Goal: Communication & Community: Answer question/provide support

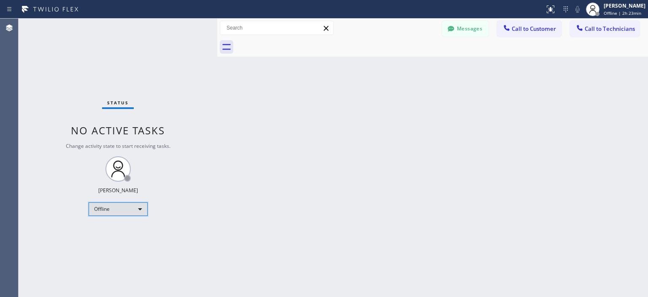
click at [127, 212] on div "Offline" at bounding box center [118, 209] width 59 height 14
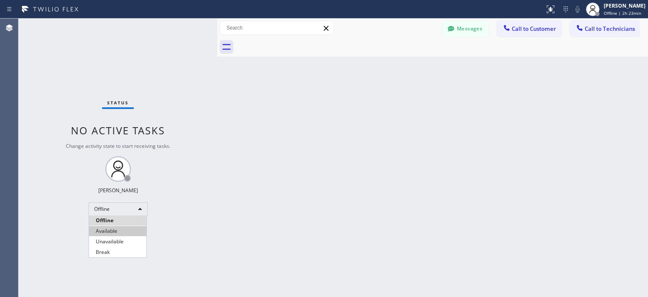
click at [127, 227] on li "Available" at bounding box center [117, 231] width 57 height 10
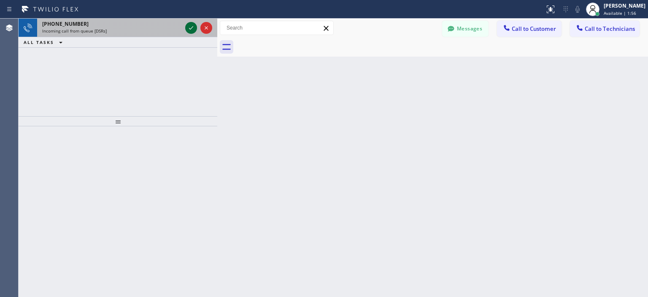
click at [189, 28] on icon at bounding box center [191, 28] width 10 height 10
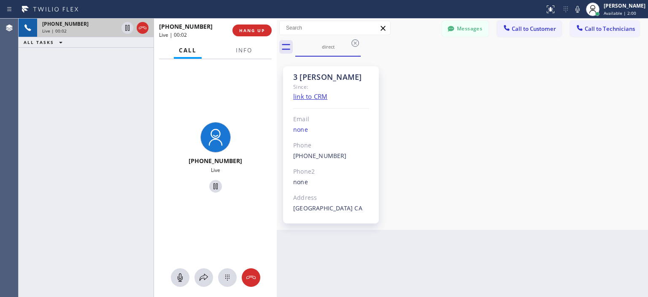
drag, startPoint x: 217, startPoint y: 55, endPoint x: 277, endPoint y: 57, distance: 59.5
click at [277, 57] on div at bounding box center [277, 158] width 0 height 278
click at [248, 27] on span "HANG UP" at bounding box center [252, 30] width 26 height 6
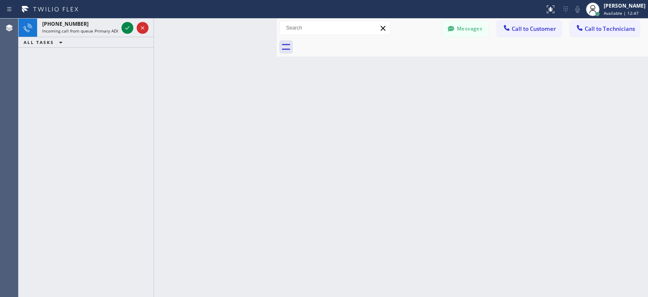
click at [25, 75] on div "[PHONE_NUMBER] Incoming call from queue Primary ADC ALL TASKS ALL TASKS ACTIVE …" at bounding box center [86, 158] width 135 height 278
click at [29, 70] on div "[PHONE_NUMBER] Incoming call from queue Primary ADC ALL TASKS ALL TASKS ACTIVE …" at bounding box center [86, 158] width 135 height 278
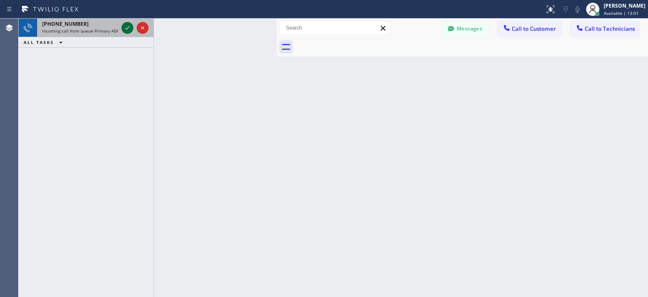
click at [127, 27] on icon at bounding box center [127, 28] width 10 height 10
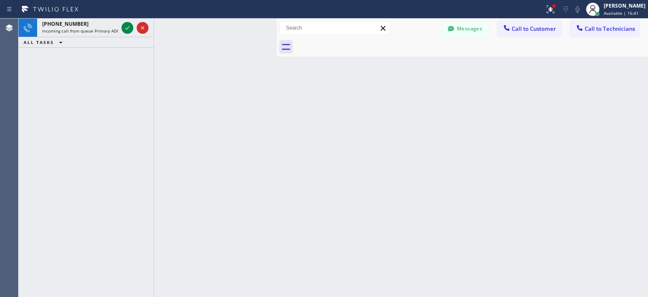
click at [40, 92] on div "[PHONE_NUMBER] Incoming call from queue Primary ADC ALL TASKS ALL TASKS ACTIVE …" at bounding box center [86, 158] width 135 height 278
click at [620, 11] on span "Available | 16:56" at bounding box center [621, 13] width 35 height 6
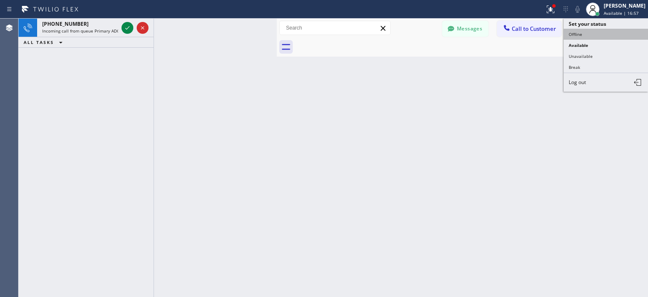
click at [583, 35] on button "Offline" at bounding box center [606, 34] width 84 height 11
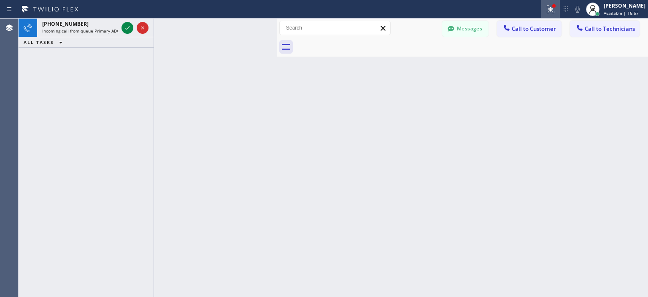
click at [554, 8] on icon at bounding box center [551, 9] width 10 height 10
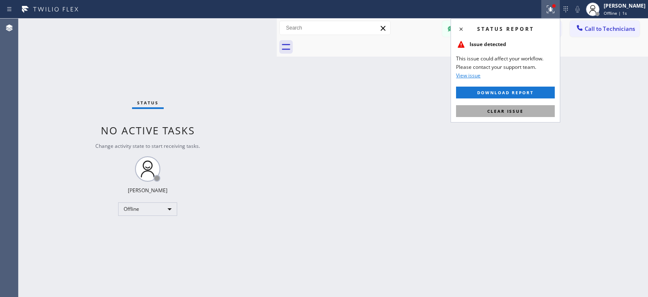
click at [522, 116] on button "Clear issue" at bounding box center [505, 111] width 99 height 12
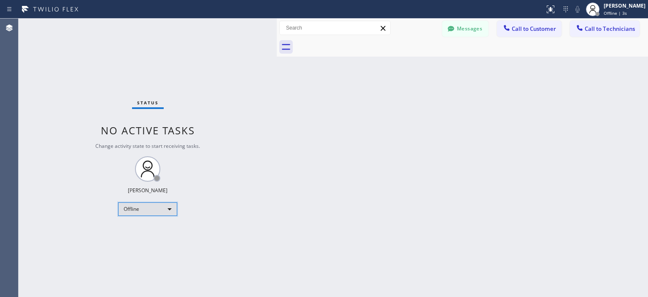
click at [159, 208] on div "Offline" at bounding box center [147, 209] width 59 height 14
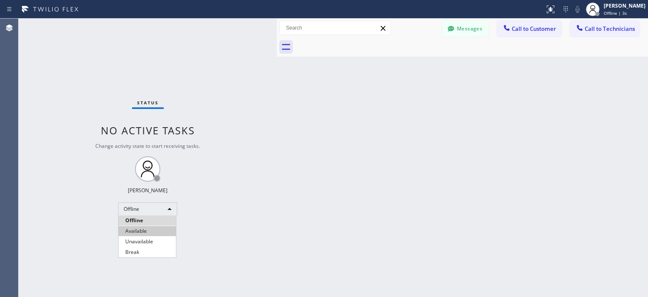
click at [159, 228] on li "Available" at bounding box center [147, 231] width 57 height 10
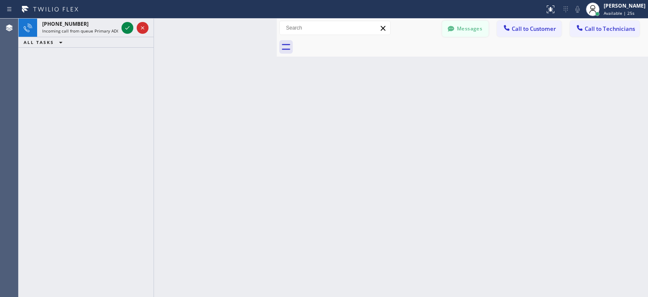
click at [467, 30] on button "Messages" at bounding box center [465, 29] width 46 height 16
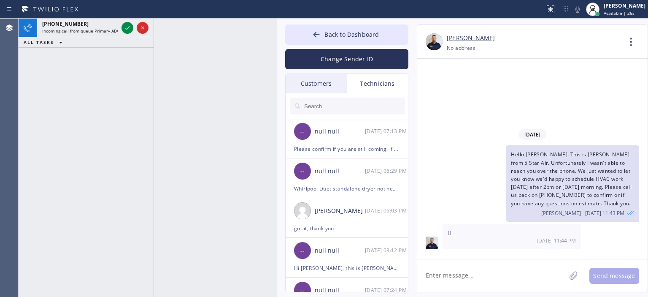
click at [328, 78] on div "Customers" at bounding box center [316, 83] width 61 height 19
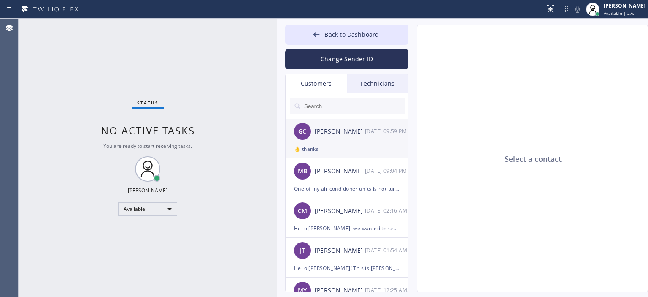
click at [352, 140] on div "GC [PERSON_NAME] [DATE] 09:59 PM" at bounding box center [347, 131] width 123 height 25
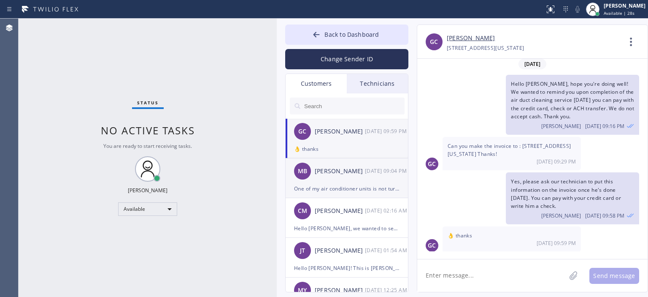
click at [357, 172] on div "[PERSON_NAME]" at bounding box center [340, 171] width 50 height 10
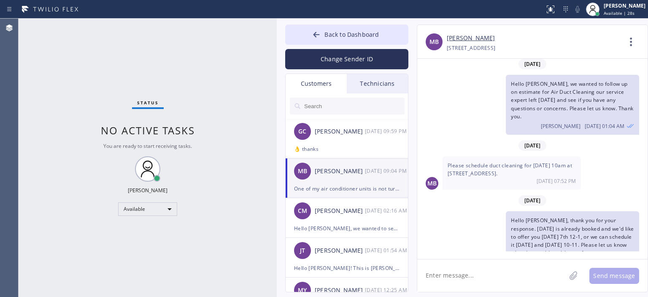
scroll to position [578, 0]
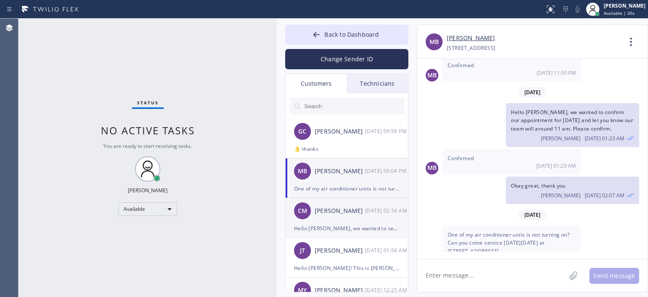
click at [355, 220] on div "CM [PERSON_NAME] [DATE] 02:16 AM" at bounding box center [347, 210] width 123 height 25
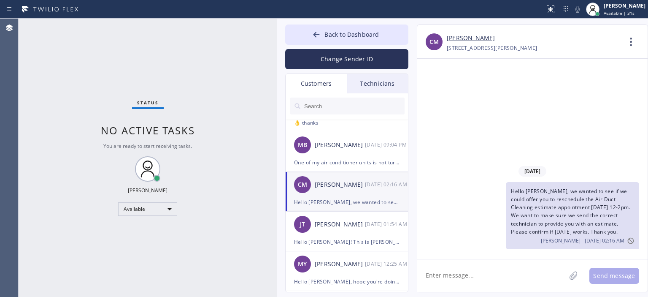
scroll to position [29, 0]
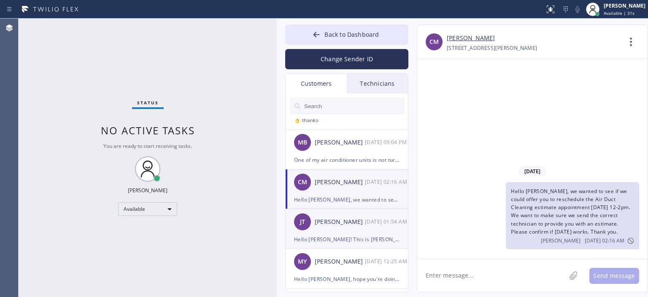
click at [356, 221] on div "[PERSON_NAME]" at bounding box center [340, 222] width 50 height 10
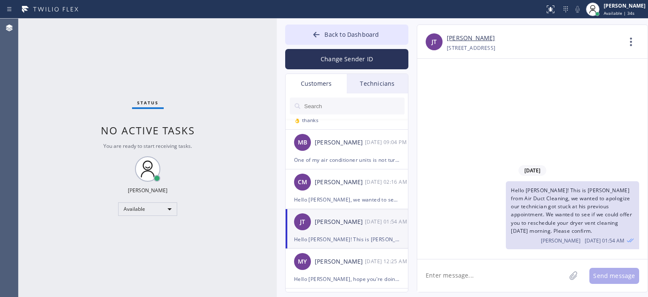
click at [452, 41] on link "[PERSON_NAME]" at bounding box center [471, 38] width 48 height 10
click at [332, 106] on input "text" at bounding box center [353, 105] width 101 height 17
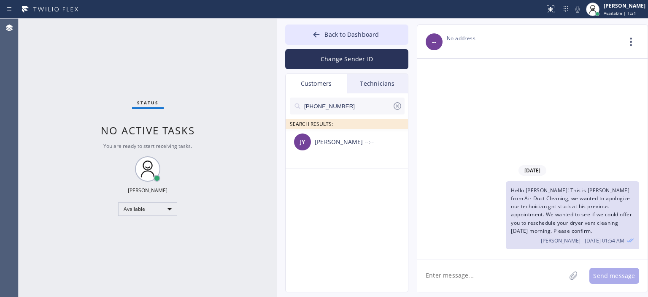
scroll to position [0, 0]
click at [335, 140] on div "[PERSON_NAME]" at bounding box center [340, 142] width 50 height 10
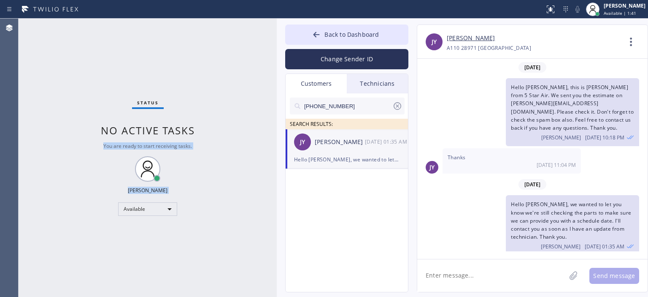
drag, startPoint x: 277, startPoint y: 39, endPoint x: 252, endPoint y: 42, distance: 24.6
click at [252, 42] on div "Status No active tasks You are ready to start receiving tasks. [PERSON_NAME] Av…" at bounding box center [333, 158] width 629 height 278
click at [255, 44] on div "Status No active tasks You are ready to start receiving tasks. [PERSON_NAME] Av…" at bounding box center [148, 158] width 258 height 278
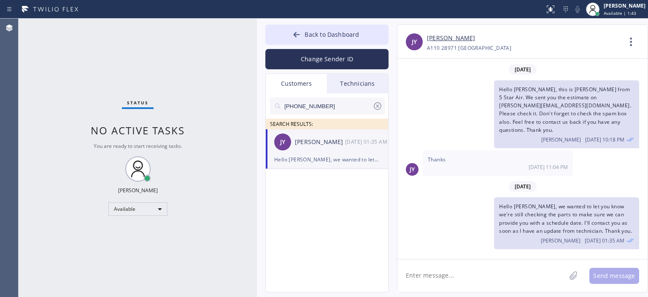
drag, startPoint x: 276, startPoint y: 42, endPoint x: 256, endPoint y: 41, distance: 19.8
click at [257, 41] on div at bounding box center [257, 158] width 0 height 278
click at [430, 275] on textarea at bounding box center [481, 275] width 168 height 32
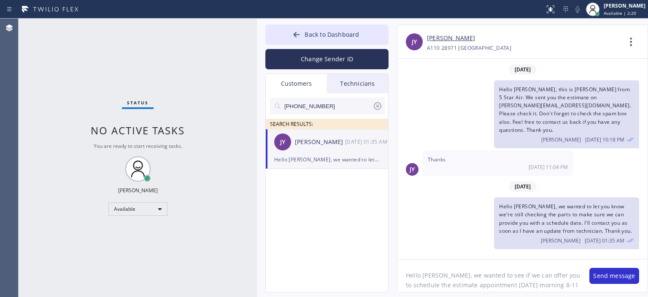
scroll to position [7, 0]
click at [552, 285] on textarea "Hello [PERSON_NAME], we wanted to see if we can offer you to schedule the estim…" at bounding box center [489, 275] width 184 height 32
click at [520, 269] on textarea "Hello [PERSON_NAME], we wanted to see if we can offer you to schedule the estim…" at bounding box center [489, 275] width 184 height 32
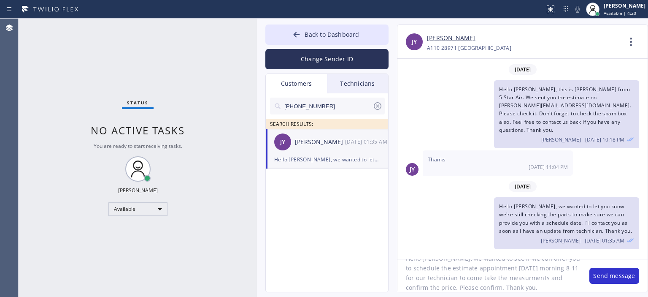
click at [520, 269] on textarea "Hello [PERSON_NAME], we wanted to see if we can offer you to schedule the estim…" at bounding box center [489, 275] width 184 height 32
type textarea "Hello [PERSON_NAME], we wanted to see if we can offer you to schedule the estim…"
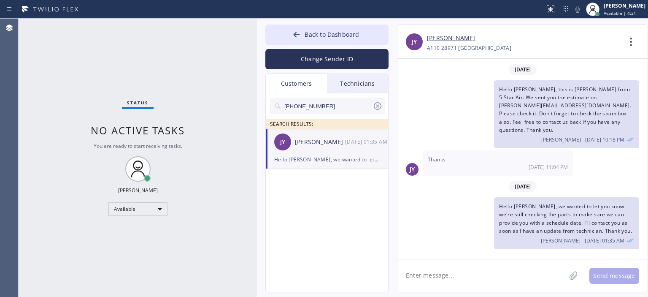
scroll to position [0, 0]
paste textarea "Hello [PERSON_NAME], we wanted to see if we can offer you to schedule the estim…"
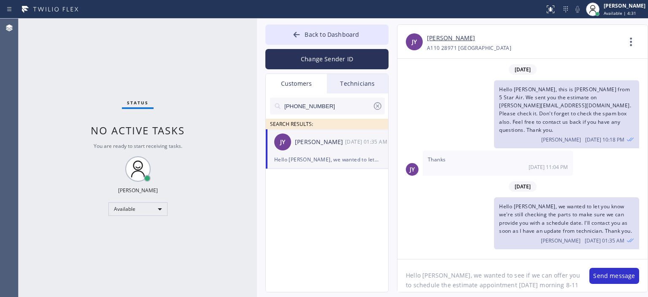
scroll to position [17, 0]
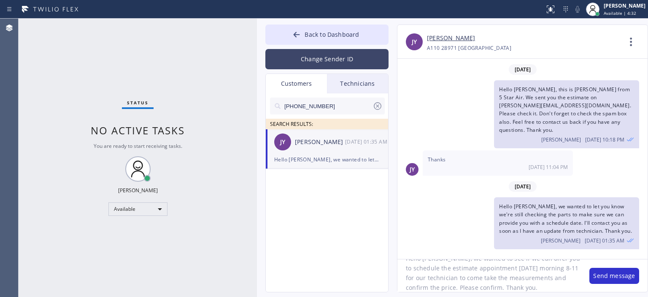
type textarea "Hello [PERSON_NAME], we wanted to see if we can offer you to schedule the estim…"
click at [319, 59] on button "Change Sender ID" at bounding box center [326, 59] width 123 height 20
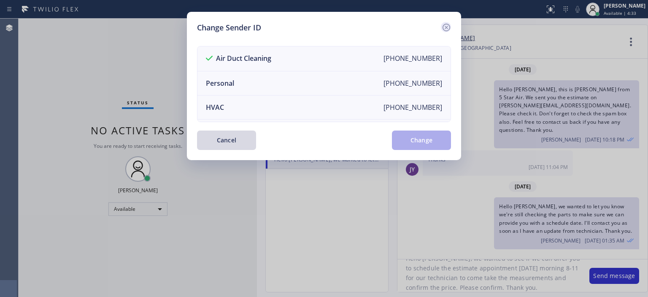
click at [449, 26] on icon at bounding box center [446, 27] width 10 height 10
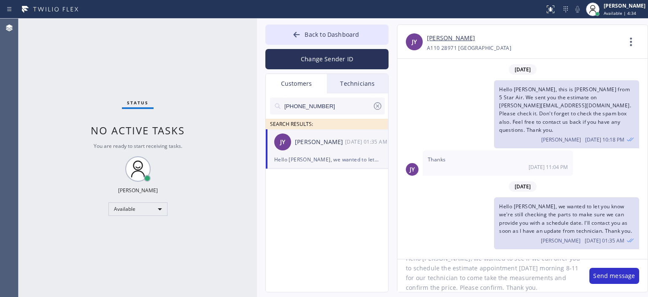
click at [551, 286] on textarea "Hello [PERSON_NAME], we wanted to see if we can offer you to schedule the estim…" at bounding box center [489, 275] width 184 height 32
click at [619, 279] on button "Send message" at bounding box center [614, 275] width 50 height 16
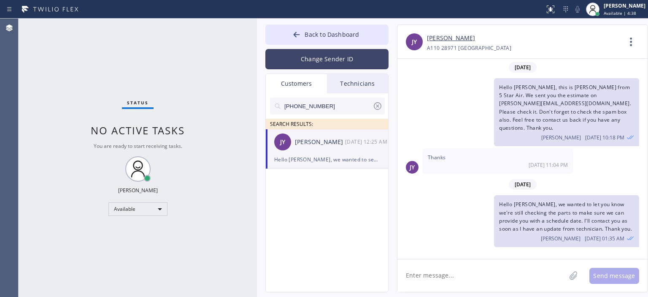
scroll to position [68, 0]
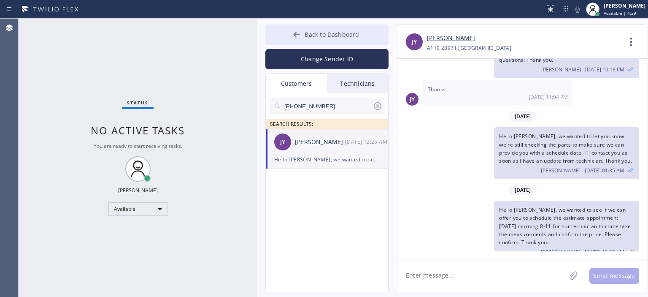
click at [288, 38] on button "Back to Dashboard" at bounding box center [326, 34] width 123 height 20
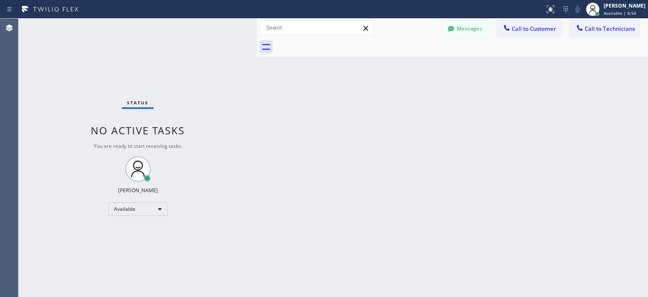
click at [27, 104] on div "Status No active tasks You are ready to start receiving tasks. [PERSON_NAME] Av…" at bounding box center [138, 158] width 238 height 278
click at [462, 31] on button "Messages" at bounding box center [465, 29] width 46 height 16
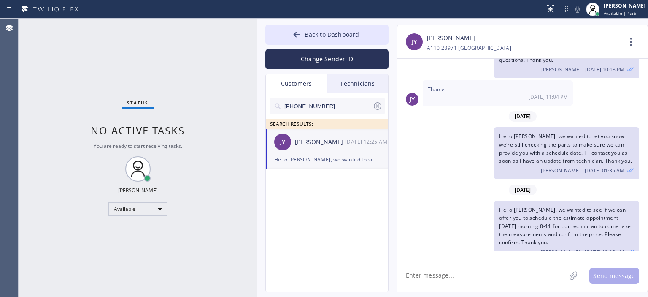
click at [379, 104] on icon at bounding box center [378, 106] width 8 height 8
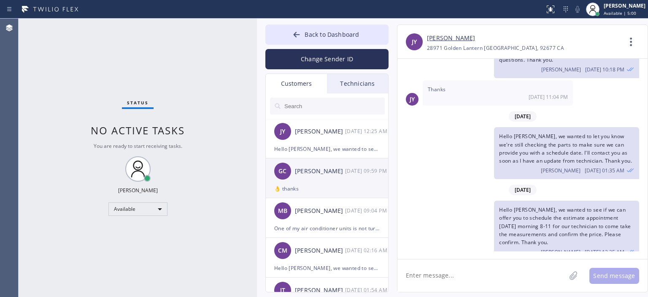
click at [341, 171] on div "[PERSON_NAME]" at bounding box center [320, 171] width 50 height 10
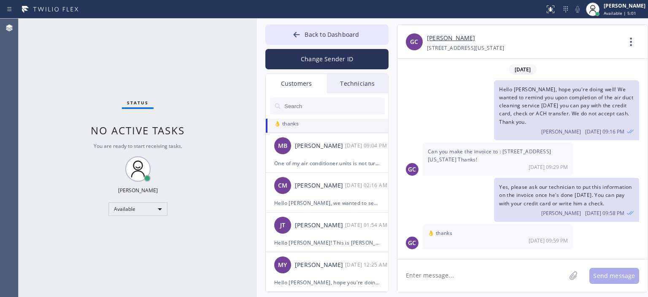
scroll to position [64, 0]
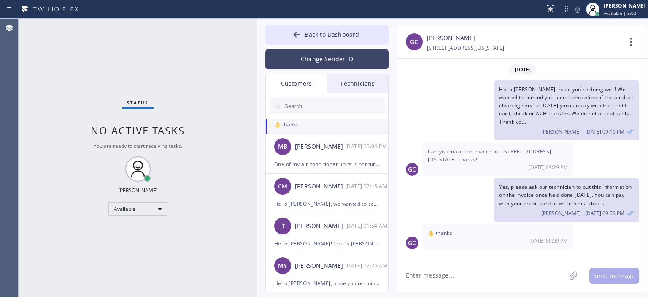
click at [334, 62] on button "Change Sender ID" at bounding box center [326, 59] width 123 height 20
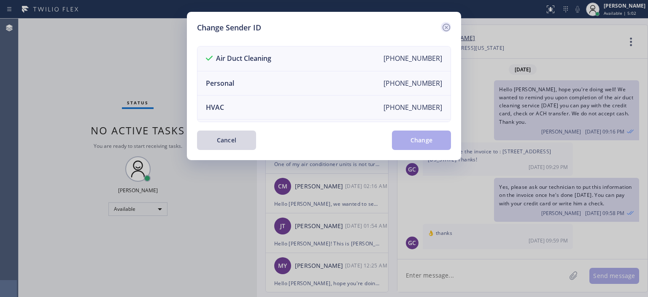
click at [448, 27] on icon at bounding box center [446, 27] width 10 height 10
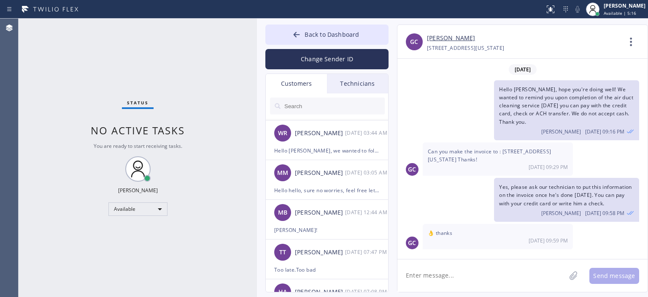
scroll to position [515, 0]
click at [338, 224] on div "[PERSON_NAME]!" at bounding box center [326, 229] width 105 height 10
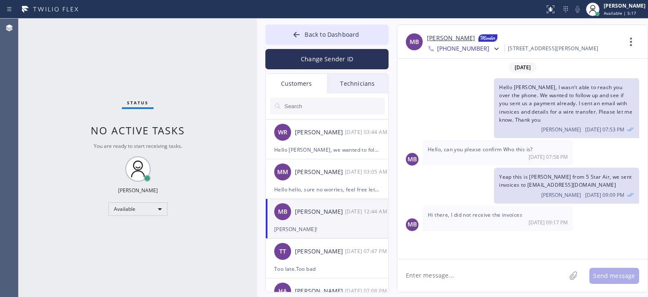
scroll to position [1264, 0]
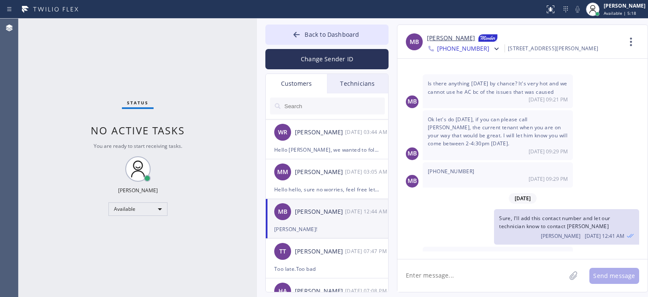
click at [468, 276] on textarea at bounding box center [481, 275] width 168 height 32
click at [36, 162] on div "Status No active tasks You are ready to start receiving tasks. [PERSON_NAME] Av…" at bounding box center [138, 158] width 238 height 278
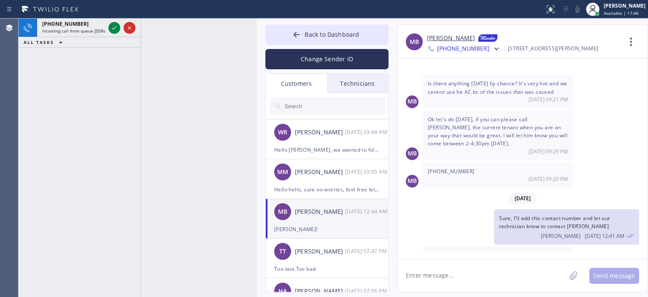
click at [34, 105] on div "[PHONE_NUMBER] Incoming call from queue [DSRs] ALL TASKS ALL TASKS ACTIVE TASKS…" at bounding box center [80, 158] width 122 height 278
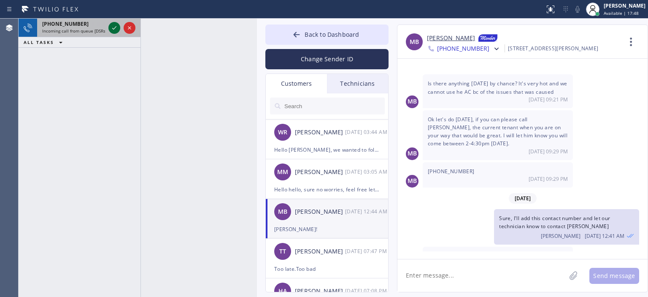
click at [115, 30] on icon at bounding box center [114, 28] width 10 height 10
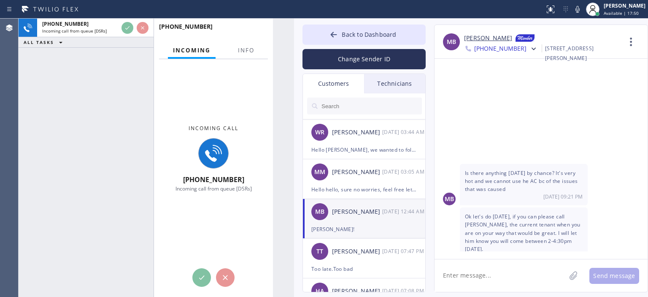
scroll to position [1378, 0]
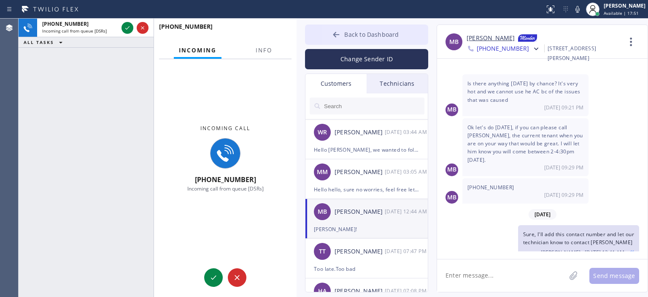
drag, startPoint x: 255, startPoint y: 35, endPoint x: 309, endPoint y: 37, distance: 54.0
click at [297, 35] on div at bounding box center [297, 158] width 0 height 278
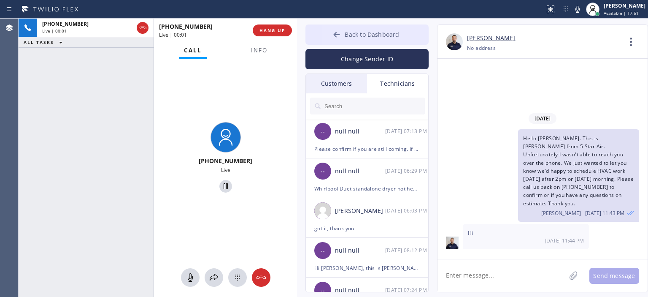
click at [327, 39] on button "Back to Dashboard" at bounding box center [366, 34] width 123 height 20
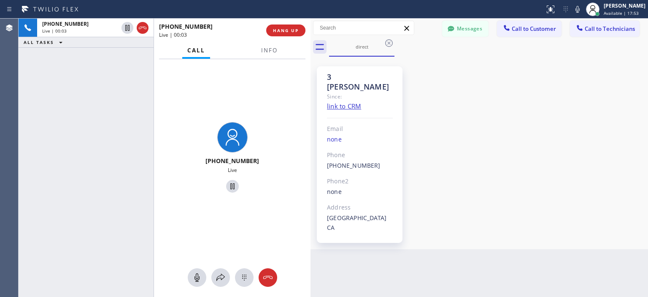
drag, startPoint x: 295, startPoint y: 34, endPoint x: 309, endPoint y: 35, distance: 13.6
click at [311, 35] on div at bounding box center [311, 158] width 0 height 278
click at [466, 30] on button "Messages" at bounding box center [465, 29] width 46 height 16
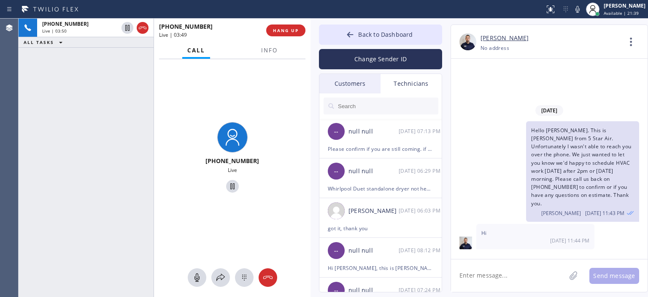
click at [359, 85] on div "Customers" at bounding box center [349, 83] width 61 height 19
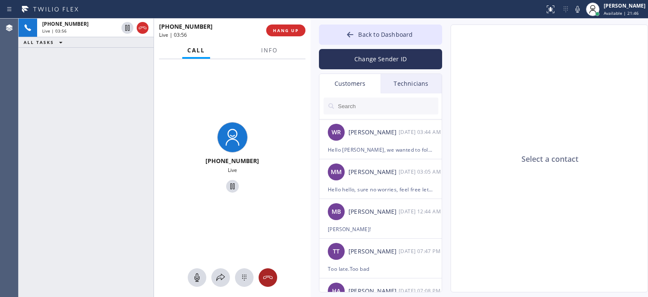
click at [268, 274] on icon at bounding box center [268, 277] width 10 height 10
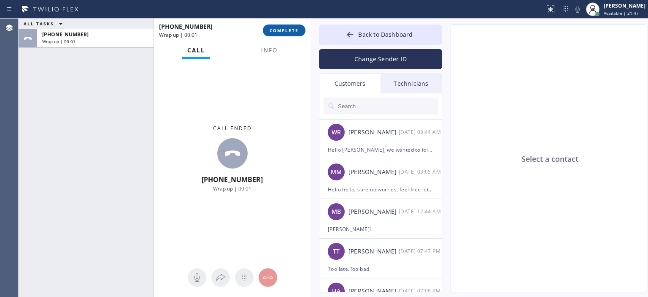
click at [280, 28] on span "COMPLETE" at bounding box center [284, 30] width 29 height 6
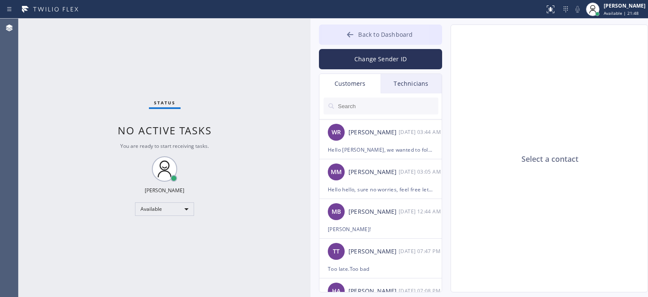
click at [332, 33] on button "Back to Dashboard" at bounding box center [380, 34] width 123 height 20
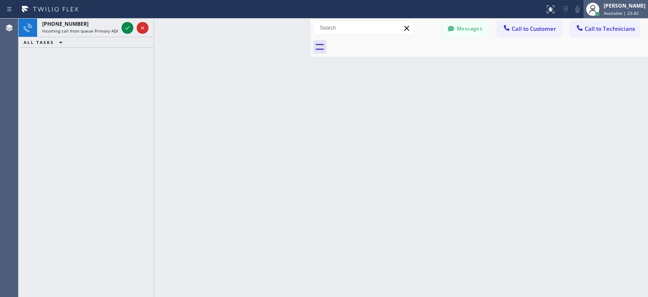
click at [629, 13] on span "Available | 23:42" at bounding box center [621, 13] width 35 height 6
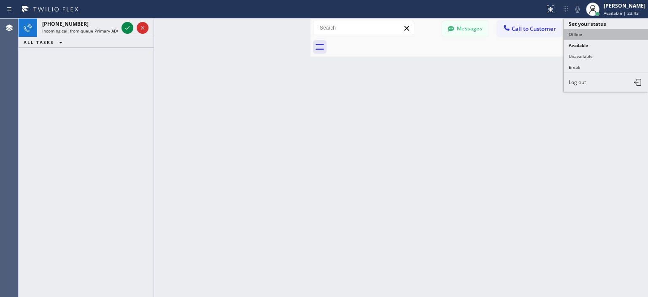
click at [602, 32] on button "Offline" at bounding box center [606, 34] width 84 height 11
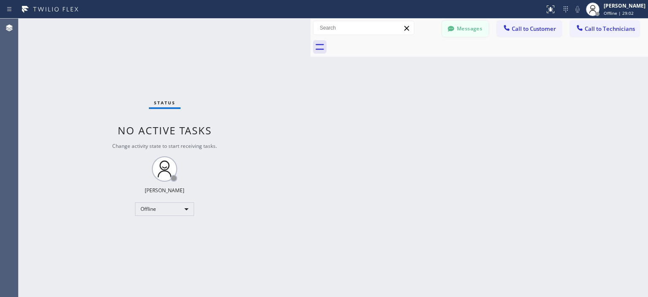
click at [459, 30] on button "Messages" at bounding box center [465, 29] width 46 height 16
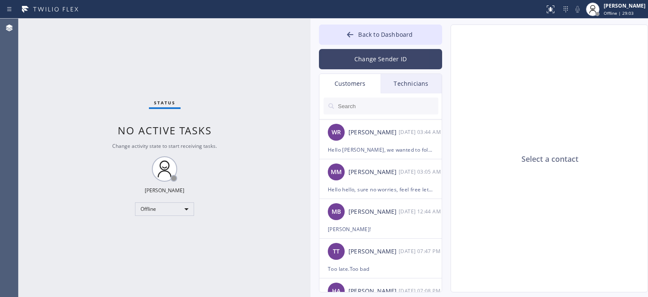
click at [371, 59] on button "Change Sender ID" at bounding box center [380, 59] width 123 height 20
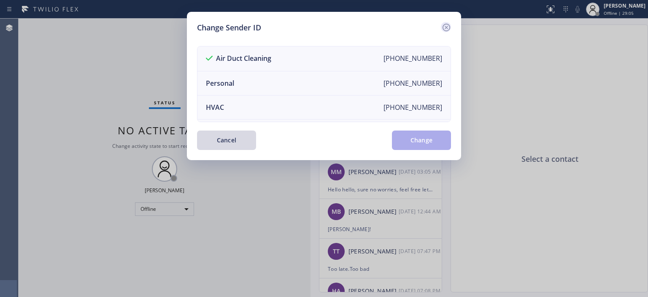
click at [444, 27] on icon at bounding box center [446, 27] width 10 height 10
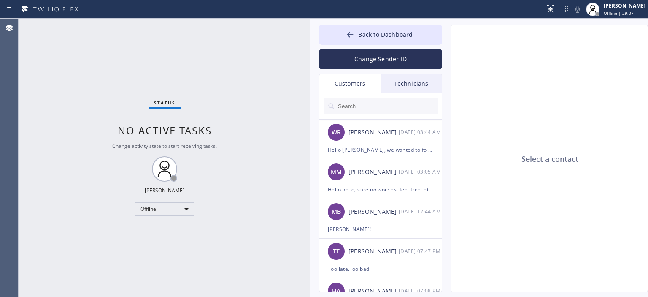
drag, startPoint x: 398, startPoint y: 59, endPoint x: 337, endPoint y: 77, distance: 63.9
click at [399, 58] on button "Change Sender ID" at bounding box center [380, 59] width 123 height 20
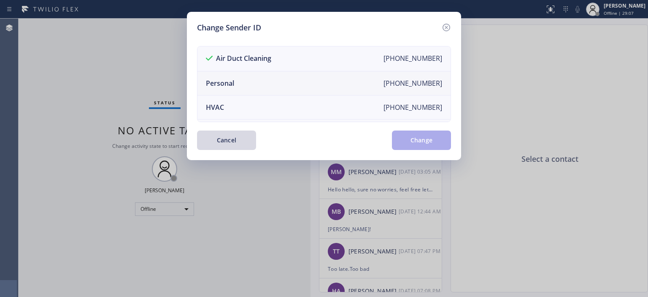
click at [292, 86] on li "Personal [PHONE_NUMBER]" at bounding box center [323, 83] width 253 height 24
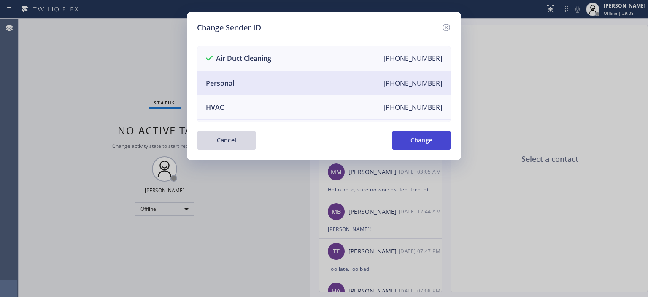
click at [411, 143] on button "Change" at bounding box center [421, 139] width 59 height 19
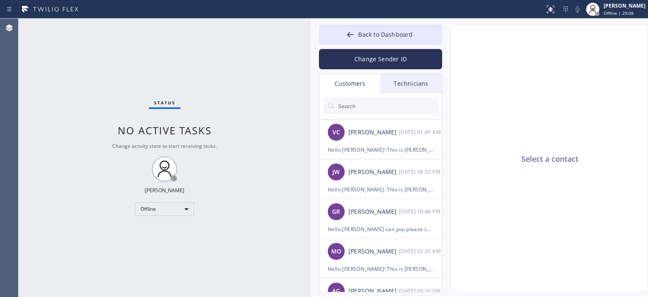
click at [414, 86] on div "Technicians" at bounding box center [411, 83] width 61 height 19
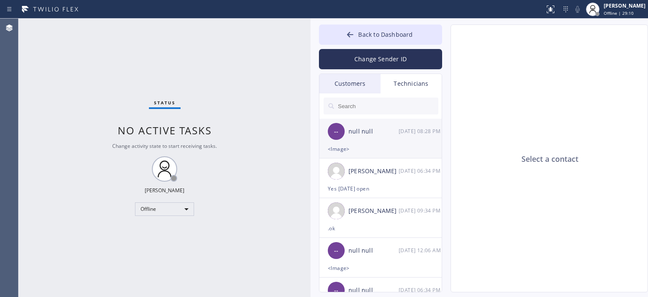
click at [387, 148] on div "<Image>" at bounding box center [380, 149] width 105 height 10
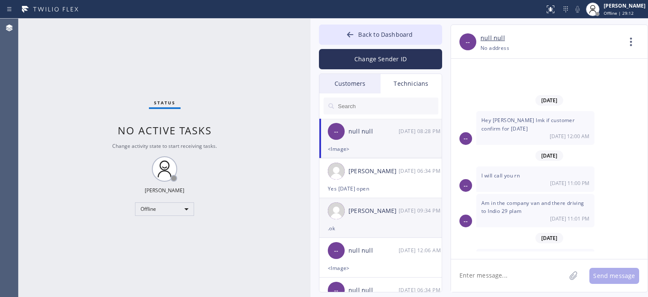
scroll to position [20, 0]
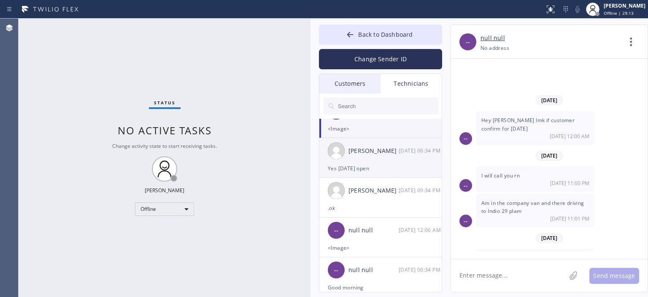
click at [384, 166] on div "Yes [DATE] open" at bounding box center [380, 168] width 105 height 10
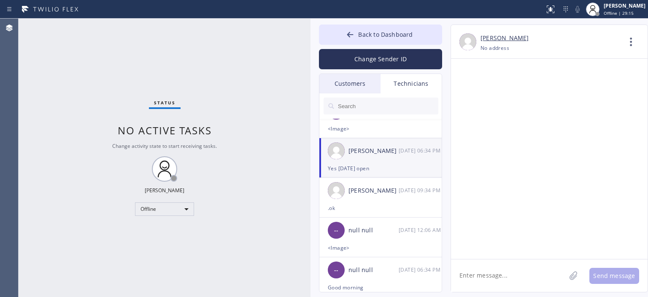
scroll to position [54572, 0]
